Goal: Task Accomplishment & Management: Manage account settings

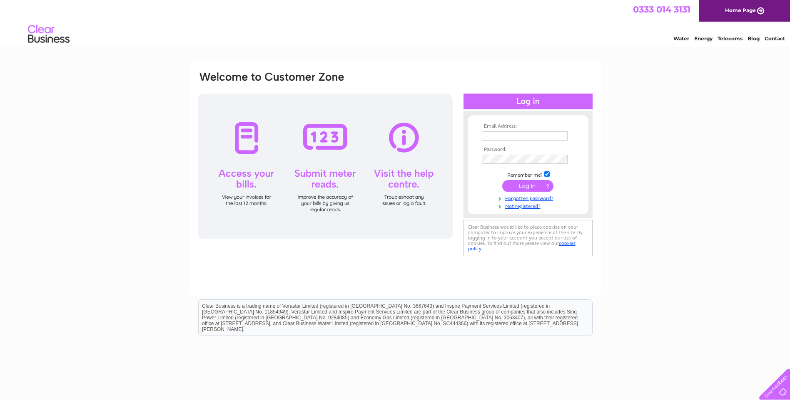
type input "rsw@carsontrotter.co.uk"
click at [532, 186] on input "submit" at bounding box center [527, 186] width 51 height 12
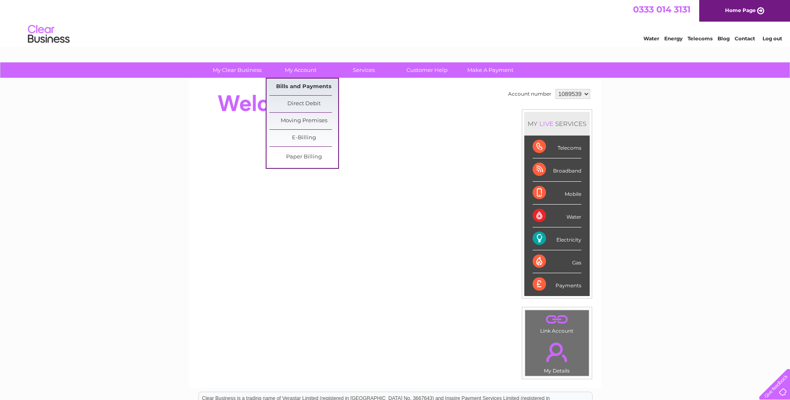
click at [308, 85] on link "Bills and Payments" at bounding box center [303, 87] width 69 height 17
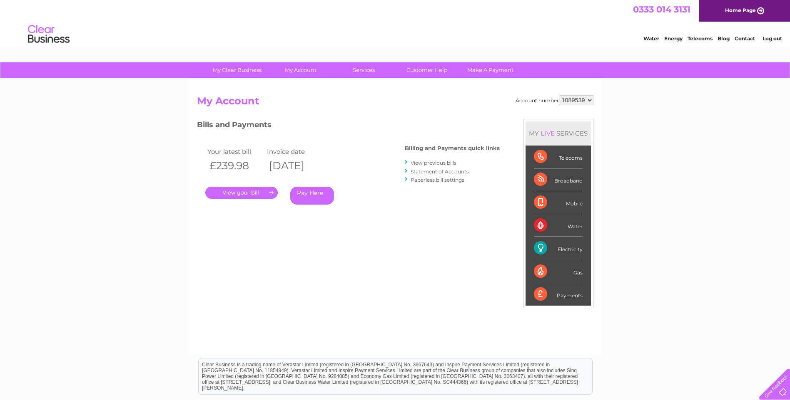
click at [262, 191] on link "." at bounding box center [241, 193] width 72 height 12
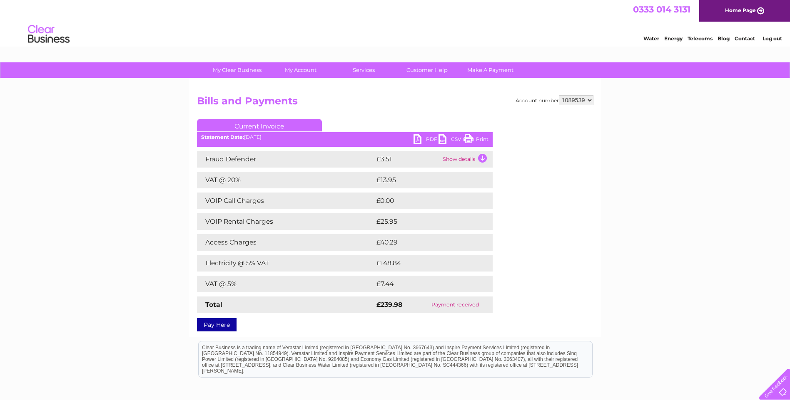
click at [424, 140] on link "PDF" at bounding box center [425, 140] width 25 height 12
click at [773, 39] on link "Log out" at bounding box center [772, 38] width 20 height 6
